Goal: Information Seeking & Learning: Learn about a topic

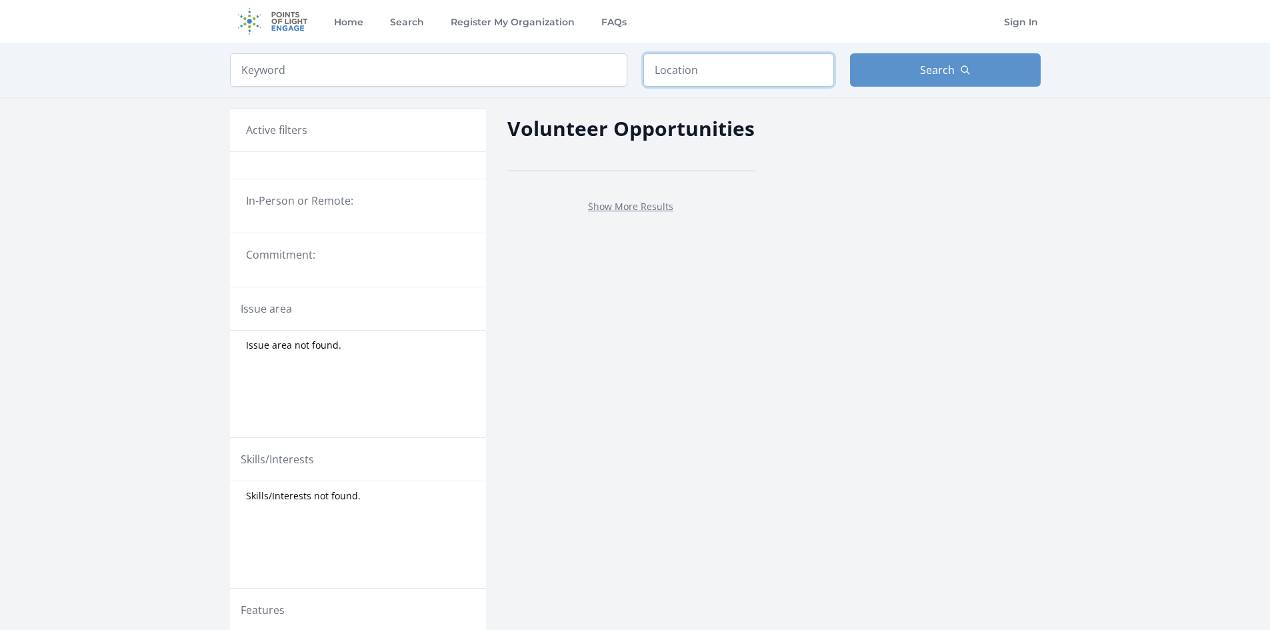
click at [665, 70] on input "text" at bounding box center [738, 69] width 191 height 33
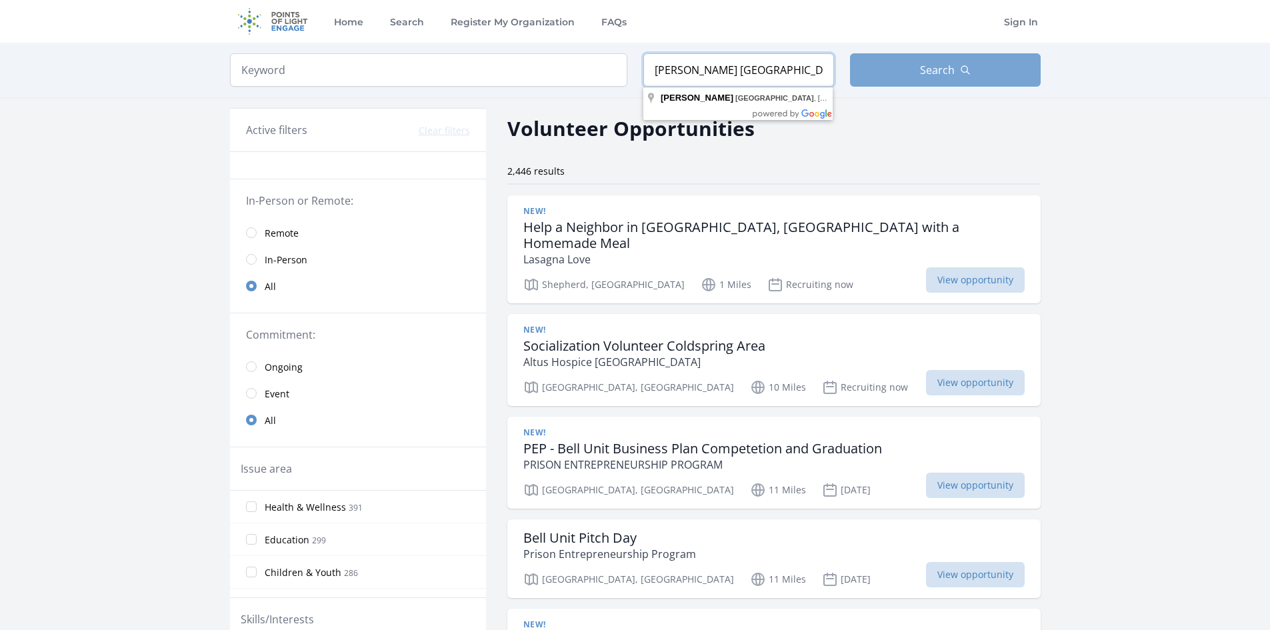
type input "Livingston TX"
click at [956, 56] on button "Search" at bounding box center [945, 69] width 191 height 33
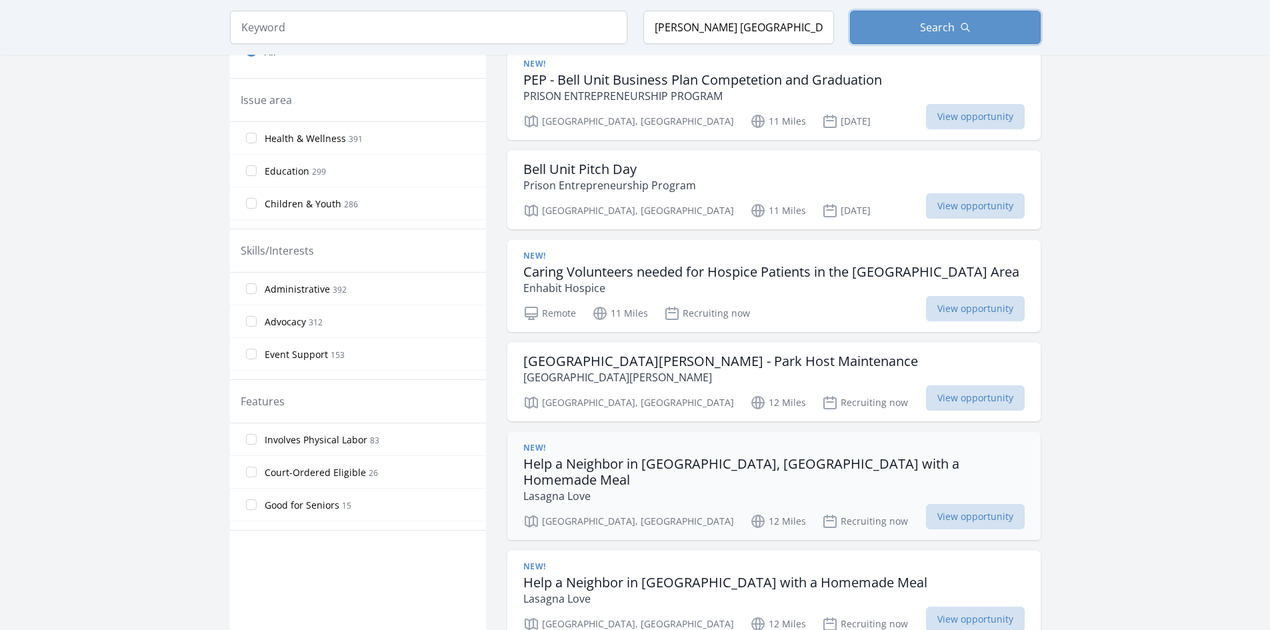
scroll to position [400, 0]
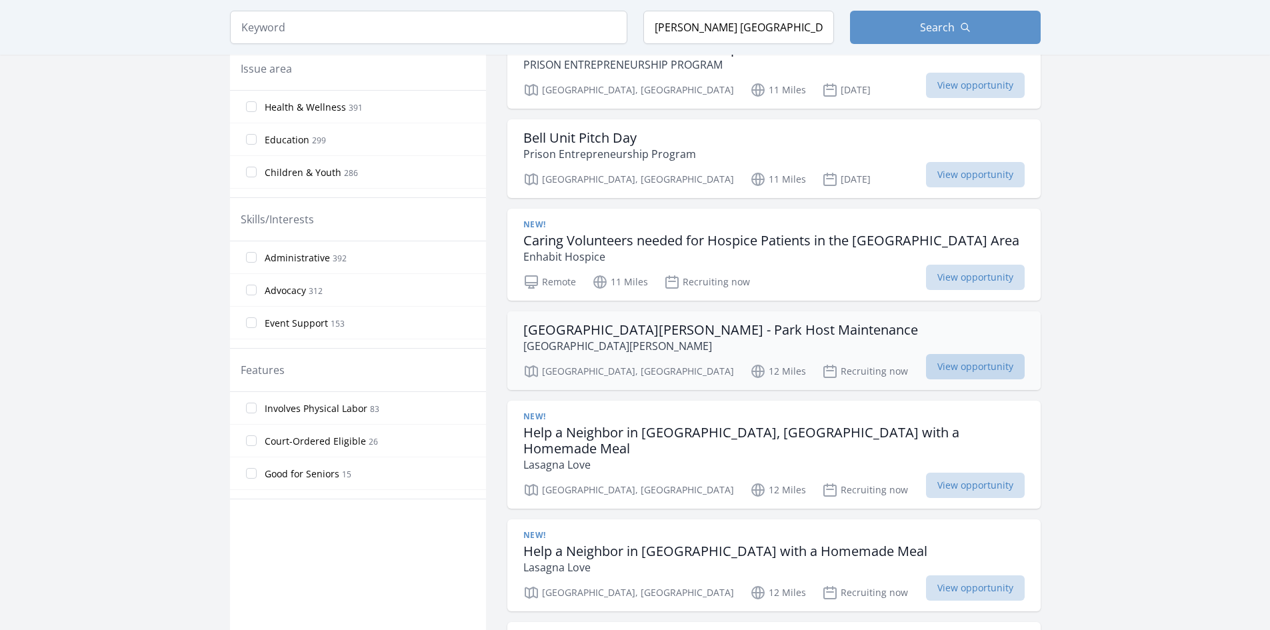
click at [952, 354] on span "View opportunity" at bounding box center [975, 366] width 99 height 25
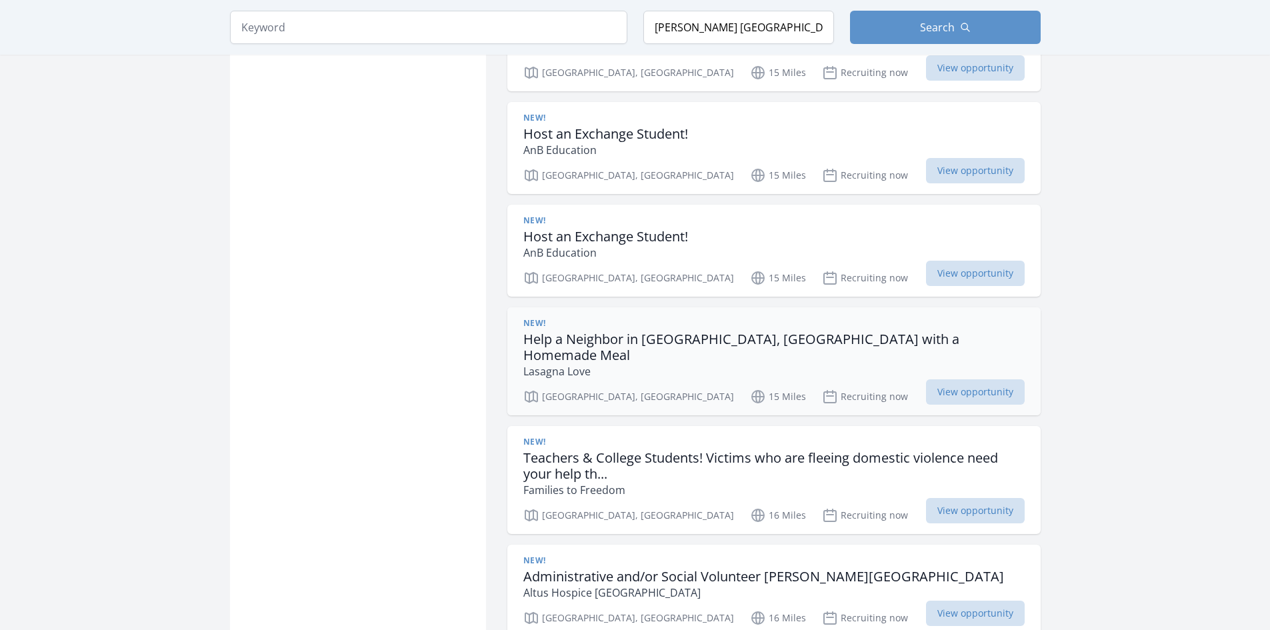
scroll to position [1599, 0]
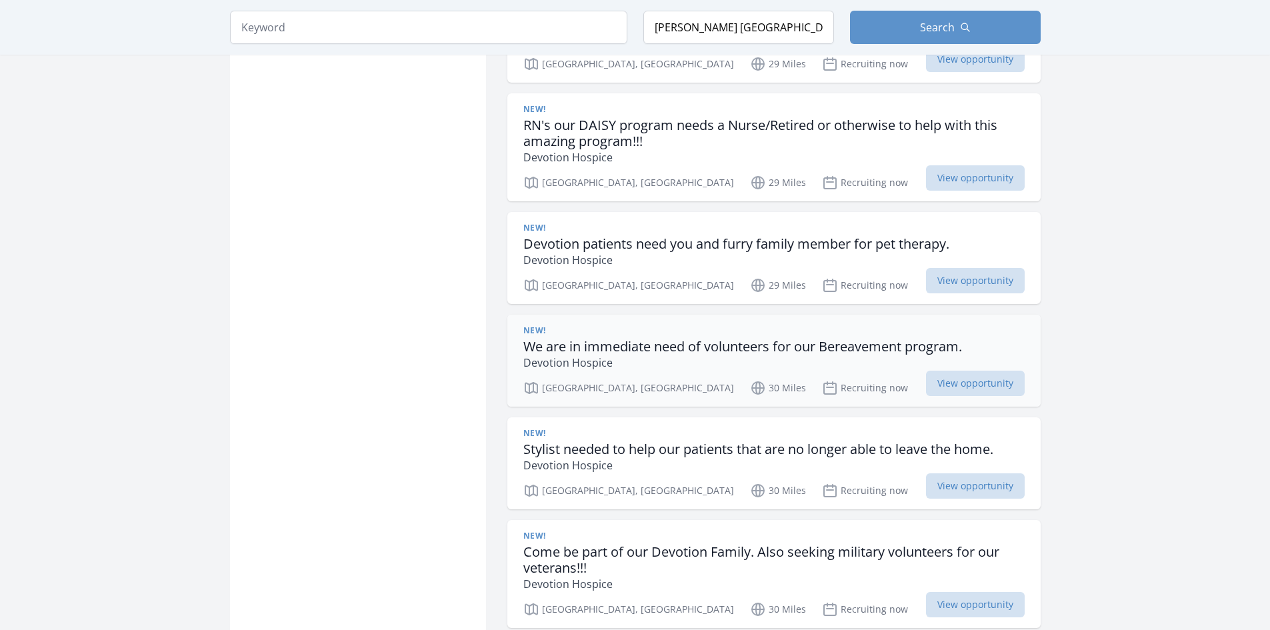
scroll to position [1533, 0]
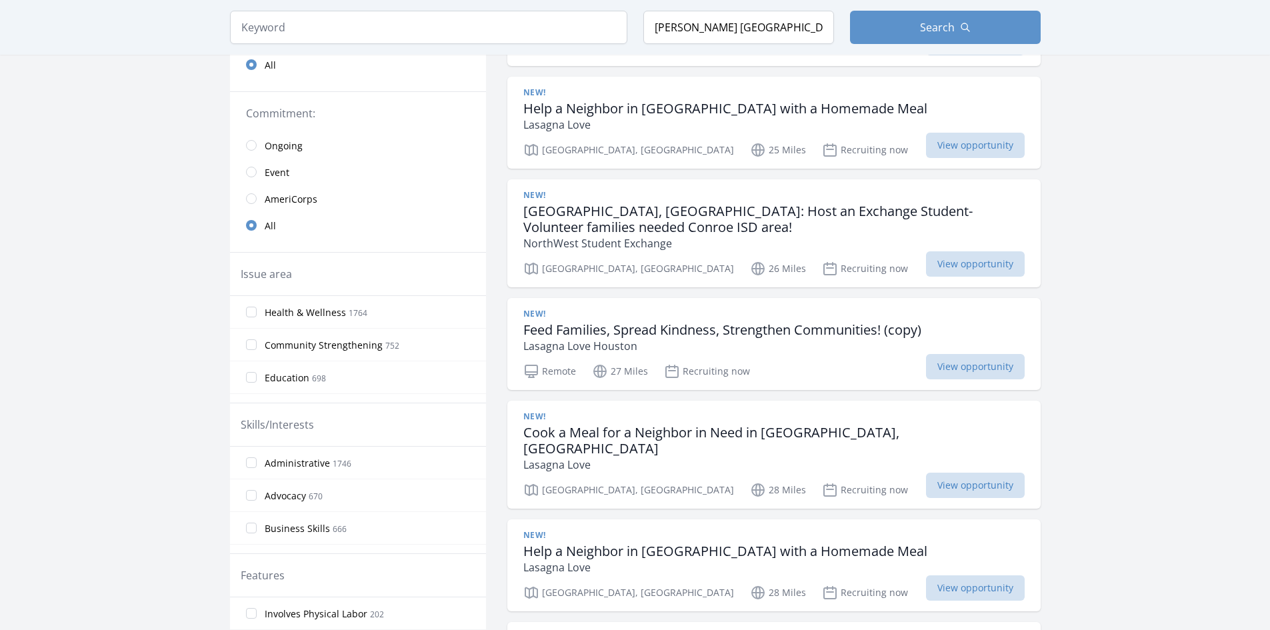
scroll to position [27, 0]
